Goal: Task Accomplishment & Management: Manage account settings

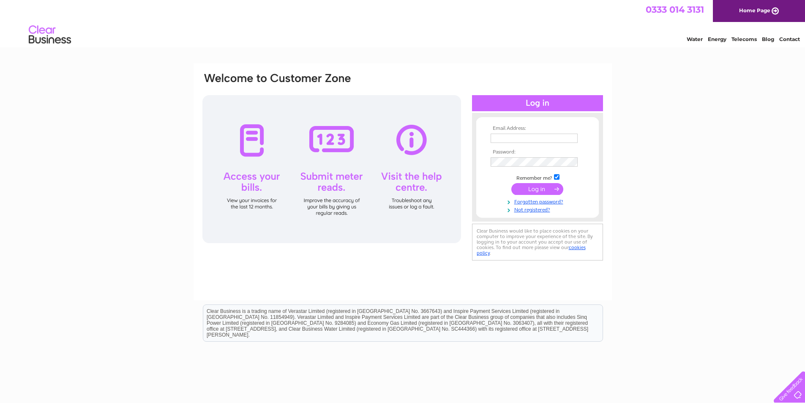
type input "accounts@handy-hardware.co.uk"
click at [538, 191] on input "submit" at bounding box center [538, 189] width 52 height 12
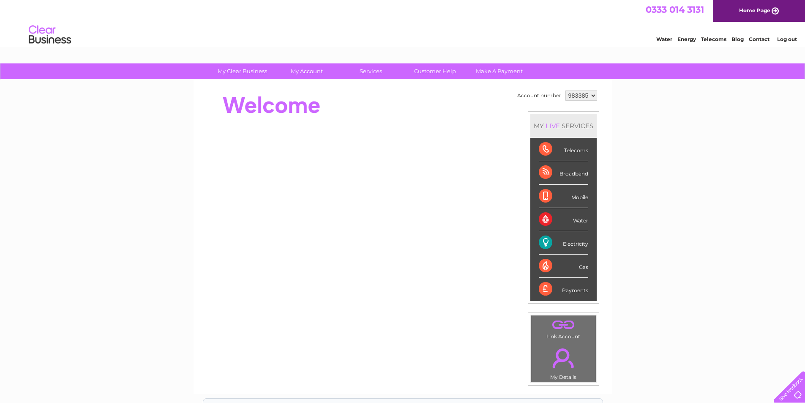
click at [592, 92] on select "983385 983412" at bounding box center [582, 95] width 32 height 10
select select "983412"
click at [566, 90] on select "983385 983412" at bounding box center [582, 95] width 32 height 10
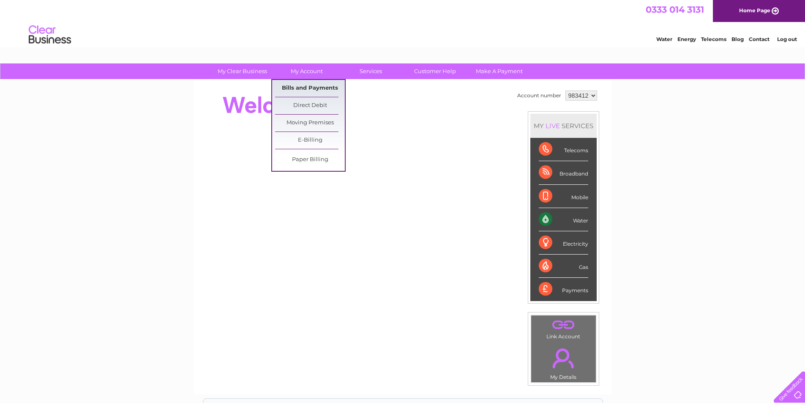
click at [302, 85] on link "Bills and Payments" at bounding box center [310, 88] width 70 height 17
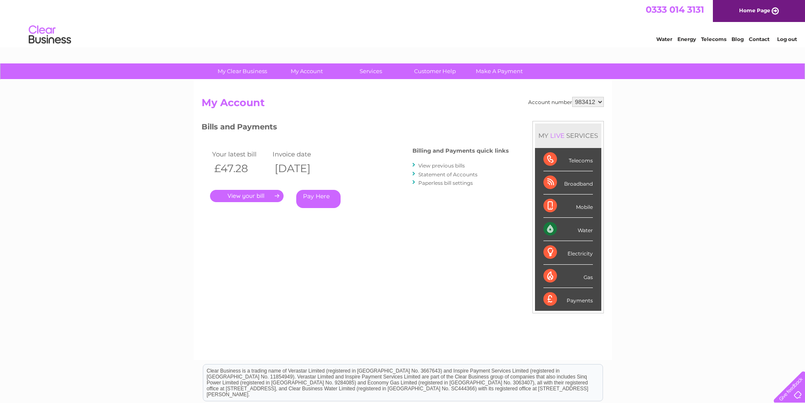
click at [456, 163] on link "View previous bills" at bounding box center [442, 165] width 47 height 6
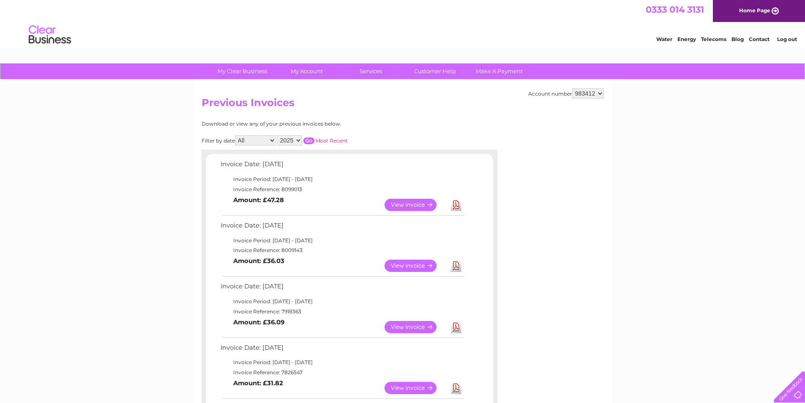
click at [415, 326] on link "View" at bounding box center [416, 327] width 62 height 12
click at [415, 262] on link "View" at bounding box center [416, 266] width 62 height 12
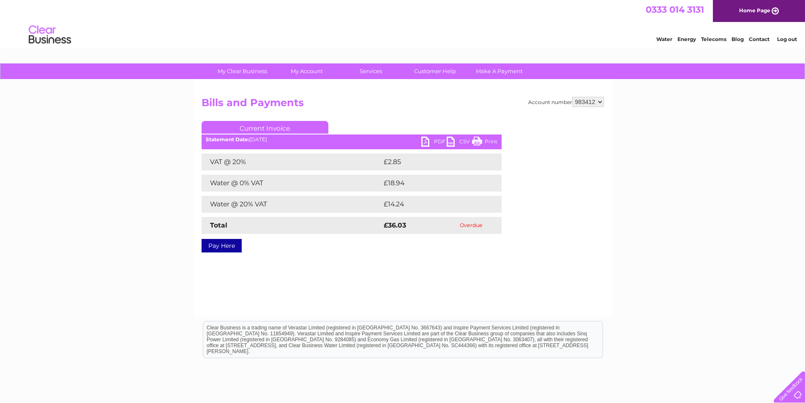
drag, startPoint x: 475, startPoint y: 143, endPoint x: 633, endPoint y: 31, distance: 193.7
click at [475, 143] on link "Print" at bounding box center [484, 143] width 25 height 12
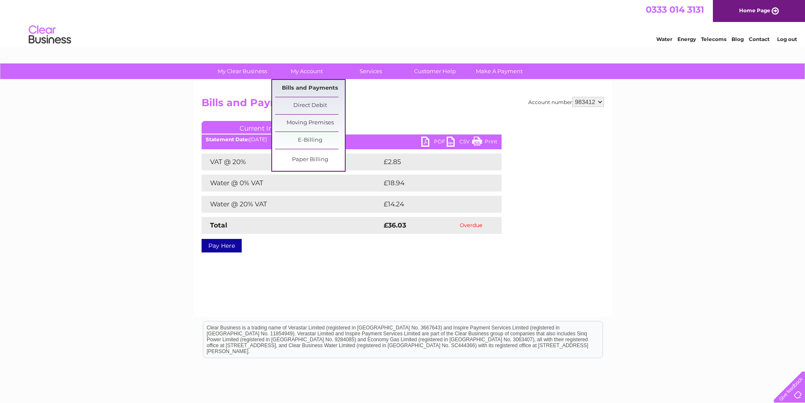
click at [313, 85] on link "Bills and Payments" at bounding box center [310, 88] width 70 height 17
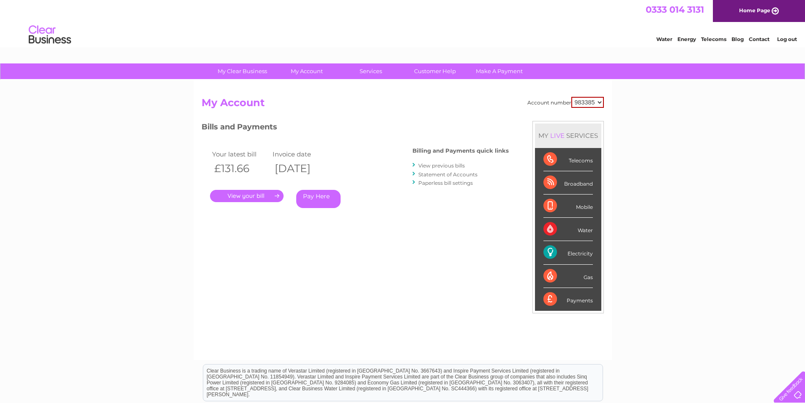
click at [439, 166] on link "View previous bills" at bounding box center [442, 165] width 47 height 6
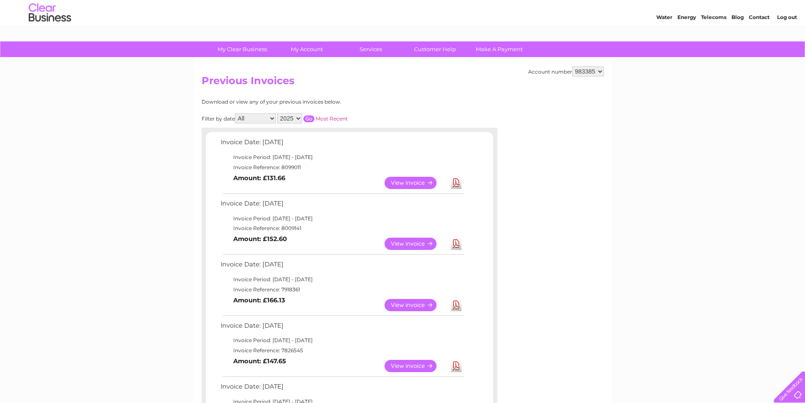
scroll to position [42, 0]
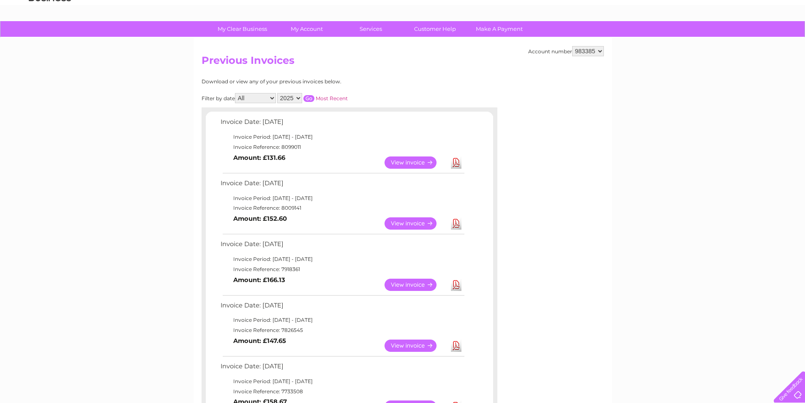
click at [405, 342] on link "View" at bounding box center [416, 345] width 62 height 12
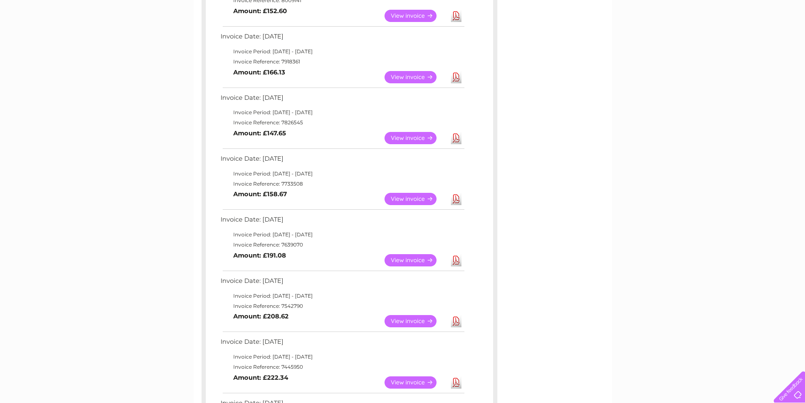
scroll to position [85, 0]
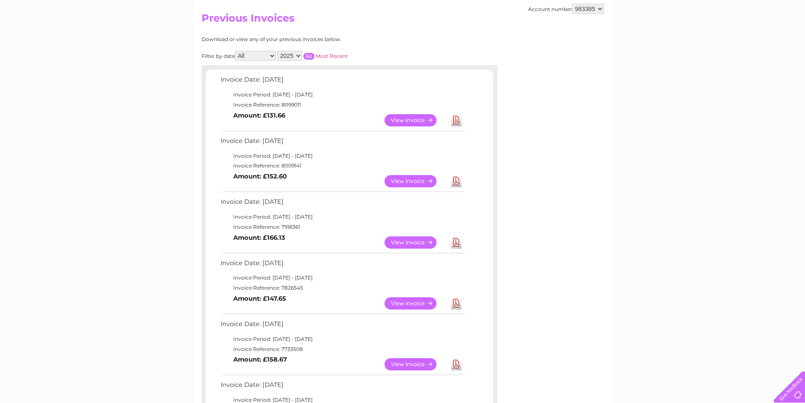
click at [402, 247] on link "View" at bounding box center [416, 242] width 62 height 12
click at [407, 123] on link "View" at bounding box center [416, 120] width 62 height 12
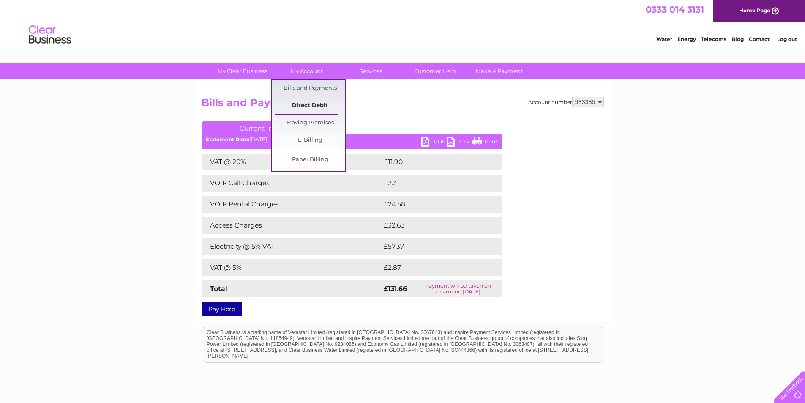
click at [308, 106] on link "Direct Debit" at bounding box center [310, 105] width 70 height 17
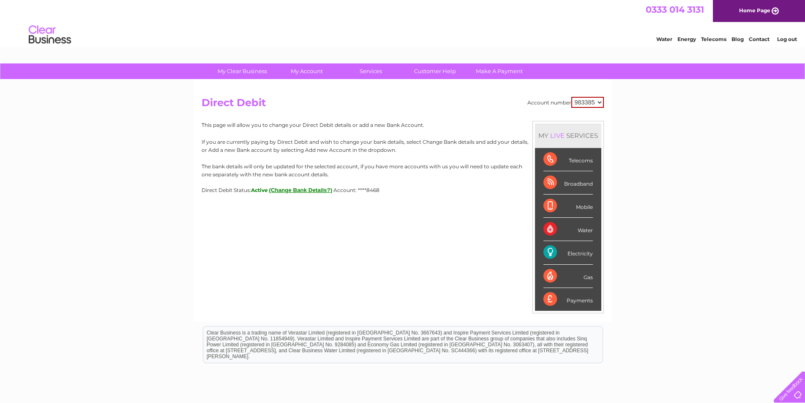
click at [596, 100] on select "983385 983412" at bounding box center [588, 102] width 33 height 11
select select "983412"
click at [572, 97] on select "983385 983412" at bounding box center [588, 102] width 33 height 11
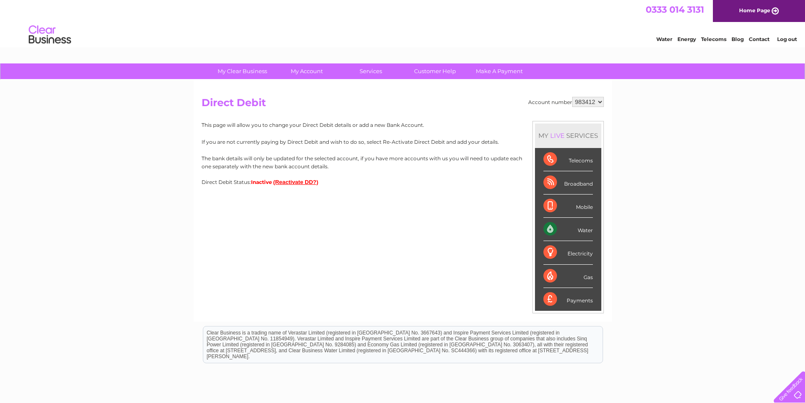
click at [285, 183] on button "(Reactivate DD?)" at bounding box center [296, 182] width 45 height 6
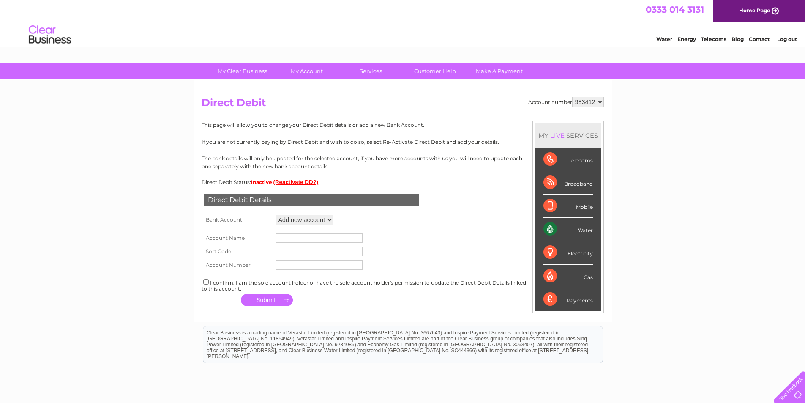
click at [329, 219] on select "Add new account ****7660 ****7660" at bounding box center [305, 220] width 58 height 10
click at [310, 219] on select "Add new account ****7660 ****7660" at bounding box center [305, 220] width 58 height 10
click at [331, 219] on select "Add new account ****7660 ****7660" at bounding box center [305, 220] width 58 height 10
drag, startPoint x: 380, startPoint y: 231, endPoint x: 362, endPoint y: 239, distance: 19.9
click at [380, 231] on form "Account Name Sort Code Account Number" at bounding box center [403, 249] width 402 height 45
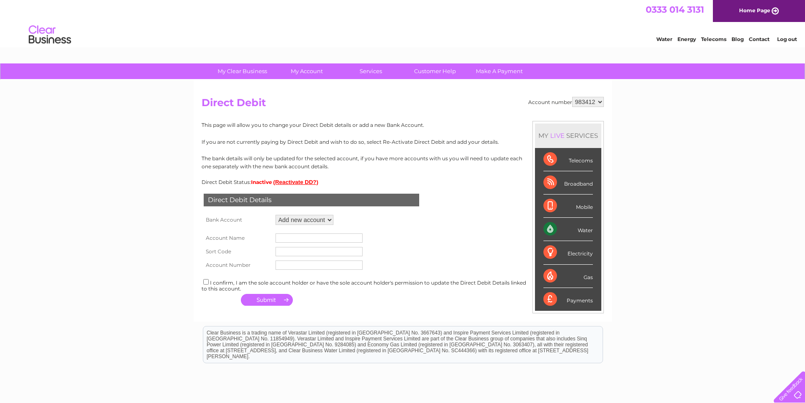
click at [317, 250] on input "text" at bounding box center [319, 251] width 87 height 9
click at [204, 283] on input "checkbox" at bounding box center [205, 281] width 5 height 5
checkbox input "true"
